Goal: Task Accomplishment & Management: Use online tool/utility

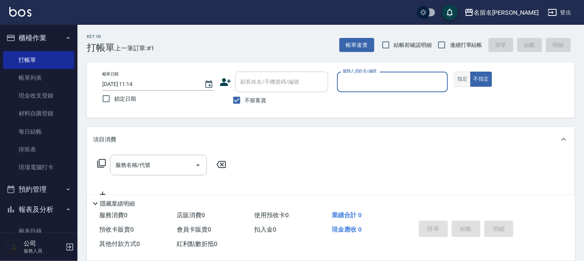
drag, startPoint x: 459, startPoint y: 79, endPoint x: 410, endPoint y: 88, distance: 50.0
click at [458, 79] on button "指定" at bounding box center [462, 79] width 17 height 15
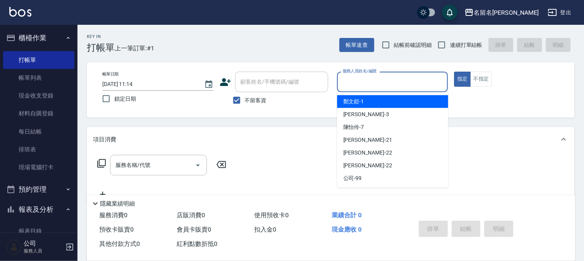
drag, startPoint x: 410, startPoint y: 88, endPoint x: 425, endPoint y: 67, distance: 26.4
click at [410, 87] on input "服務人員姓名/編號" at bounding box center [393, 82] width 104 height 14
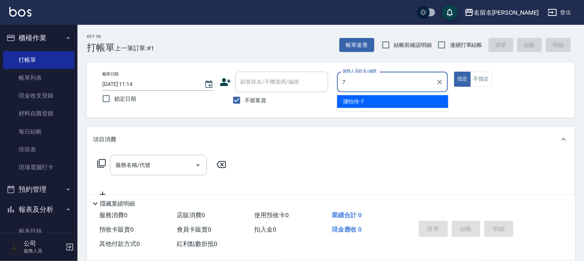
type input "陳怡伶-7"
type button "true"
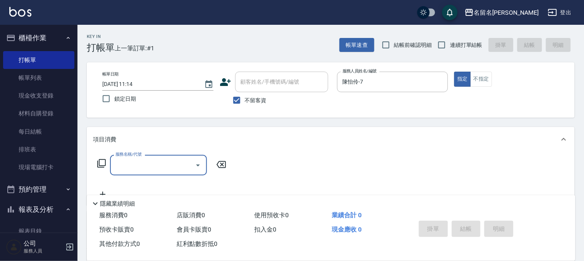
type input "4"
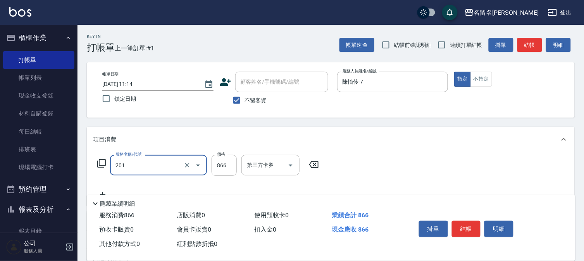
type input "燙髮(互助)(201)"
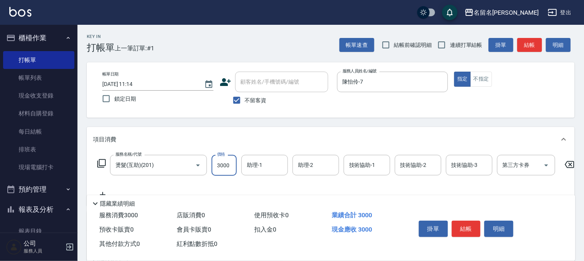
type input "3000"
type input "陳怡伶-7"
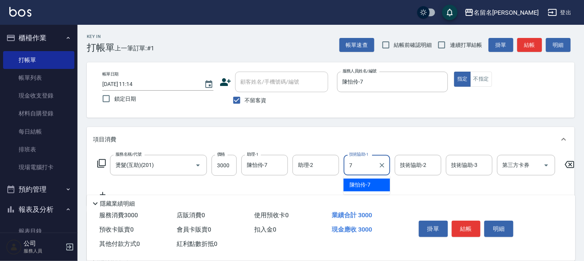
type input "陳怡伶-7"
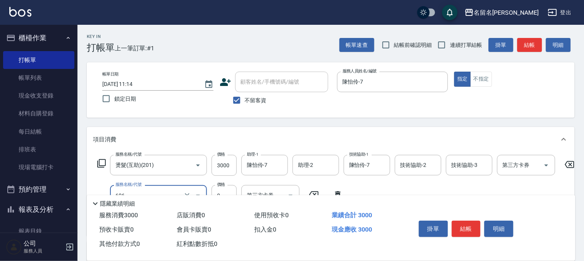
type input "免費護髮(606)"
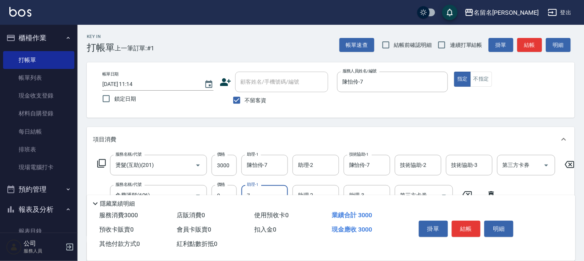
type input "陳怡伶-7"
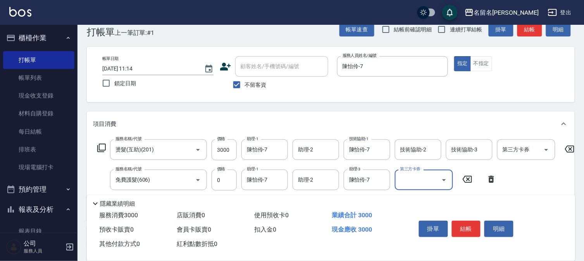
scroll to position [43, 0]
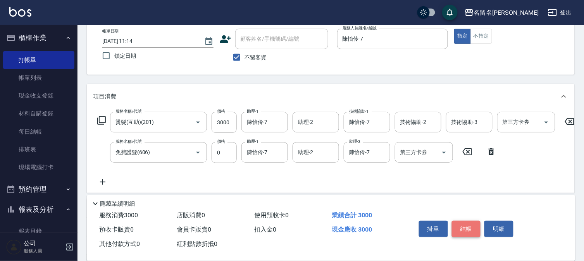
click at [459, 225] on button "結帳" at bounding box center [466, 229] width 29 height 16
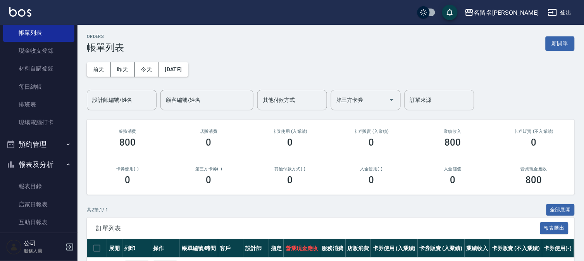
scroll to position [86, 0]
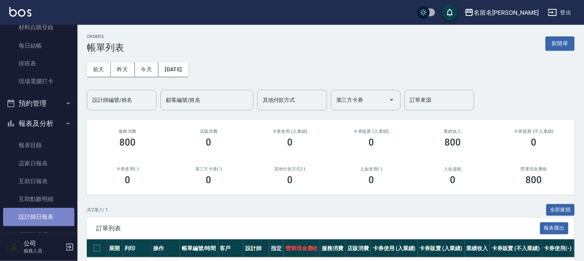
click at [53, 219] on link "設計師日報表" at bounding box center [38, 217] width 71 height 18
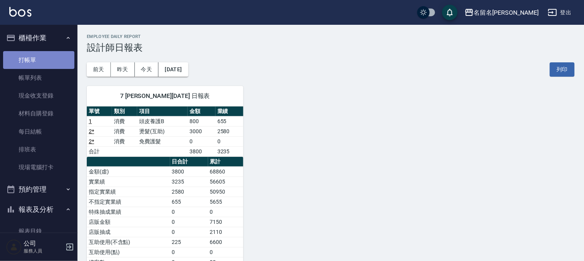
click at [54, 51] on link "打帳單" at bounding box center [38, 60] width 71 height 18
